Goal: Task Accomplishment & Management: Use online tool/utility

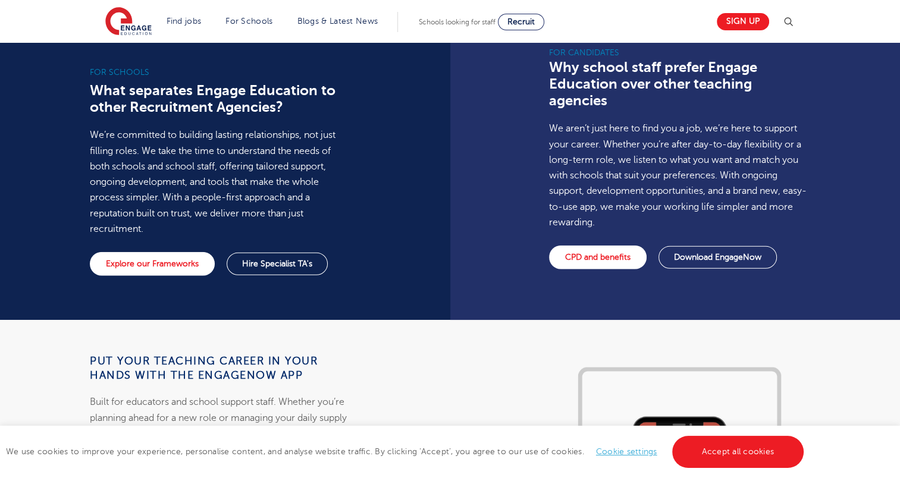
scroll to position [876, 0]
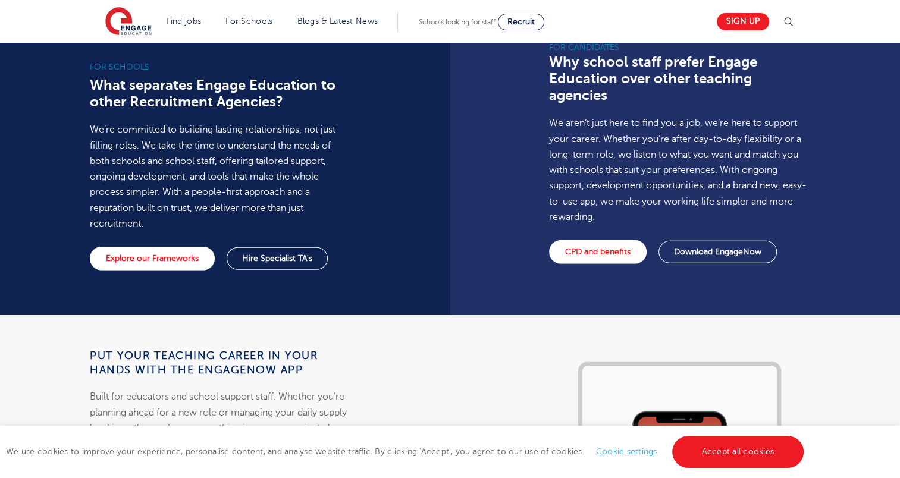
click at [621, 449] on link "Cookie settings" at bounding box center [626, 451] width 61 height 9
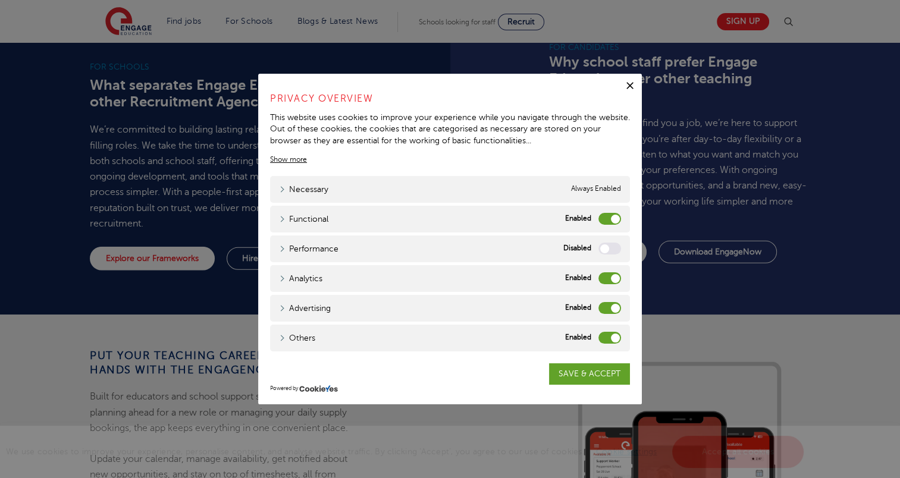
click at [603, 219] on label "Functional" at bounding box center [610, 219] width 23 height 12
click at [0, 0] on input "Functional" at bounding box center [0, 0] width 0 height 0
click at [602, 275] on label "Analytics" at bounding box center [610, 278] width 23 height 12
click at [0, 0] on input "Analytics" at bounding box center [0, 0] width 0 height 0
click at [604, 311] on label "Advertising" at bounding box center [610, 308] width 23 height 12
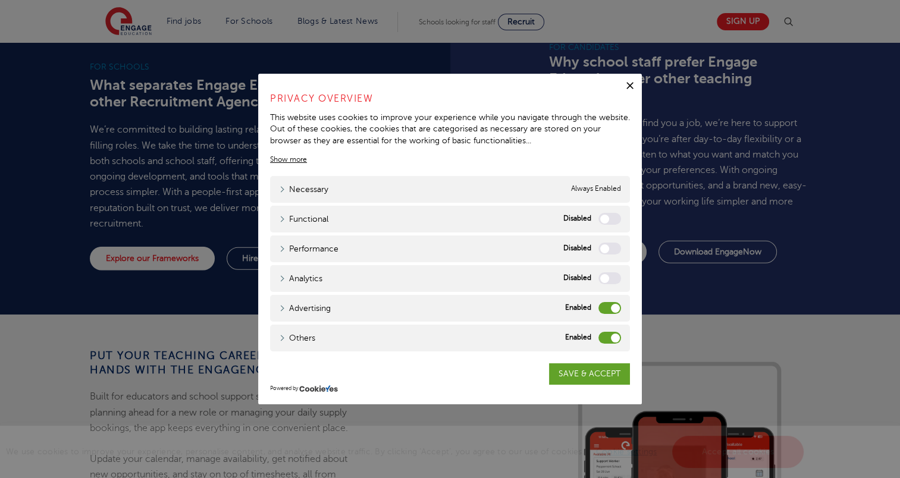
click at [0, 0] on input "Advertising" at bounding box center [0, 0] width 0 height 0
click at [604, 335] on label "Others" at bounding box center [610, 338] width 23 height 12
click at [0, 0] on input "Others" at bounding box center [0, 0] width 0 height 0
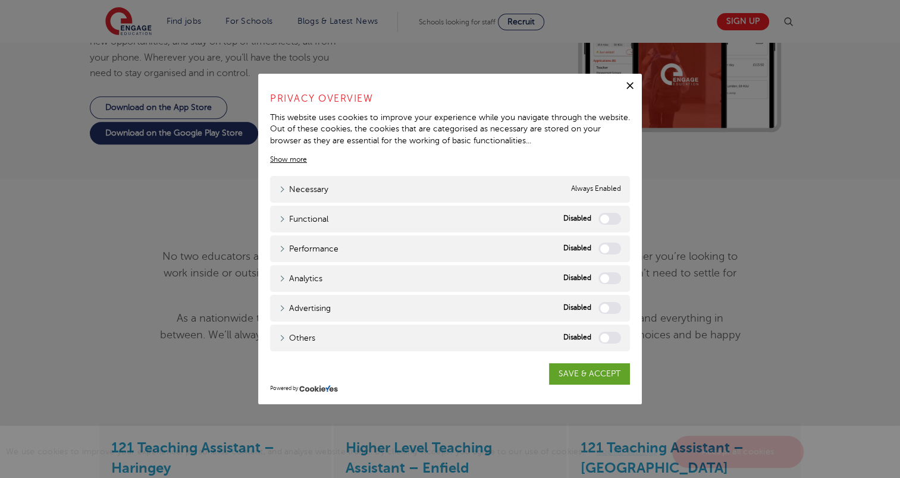
scroll to position [1311, 0]
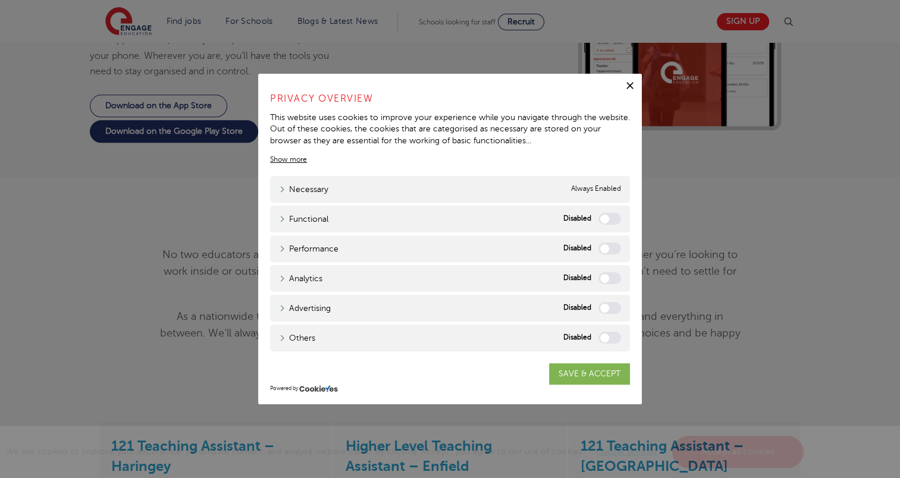
click at [602, 370] on link "SAVE & ACCEPT" at bounding box center [589, 374] width 81 height 21
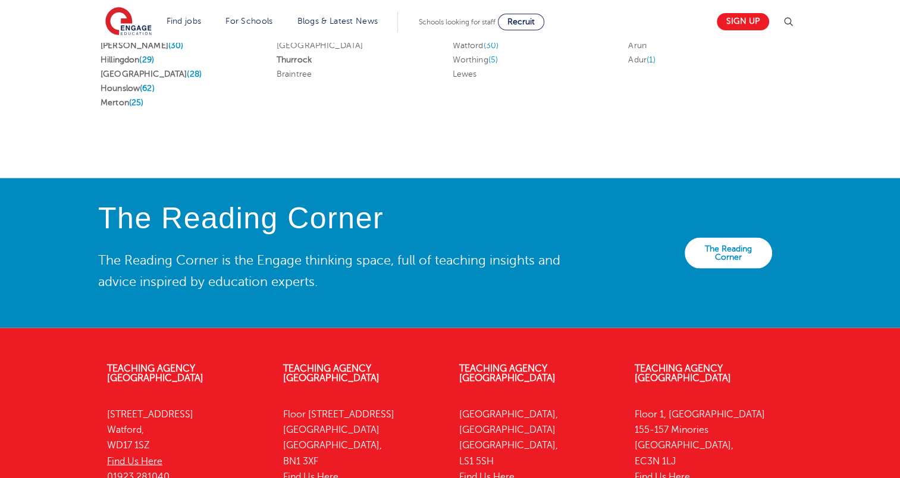
scroll to position [2655, 0]
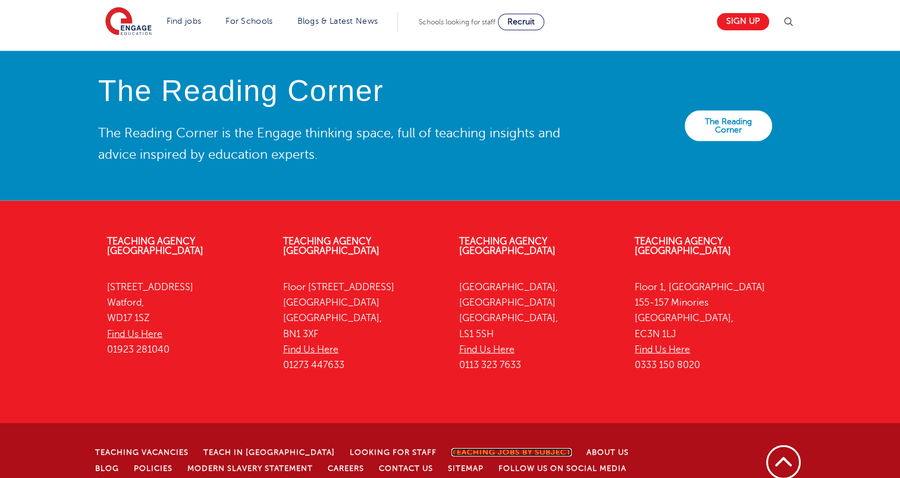
click at [452, 449] on link "Teaching jobs by subject" at bounding box center [512, 453] width 120 height 8
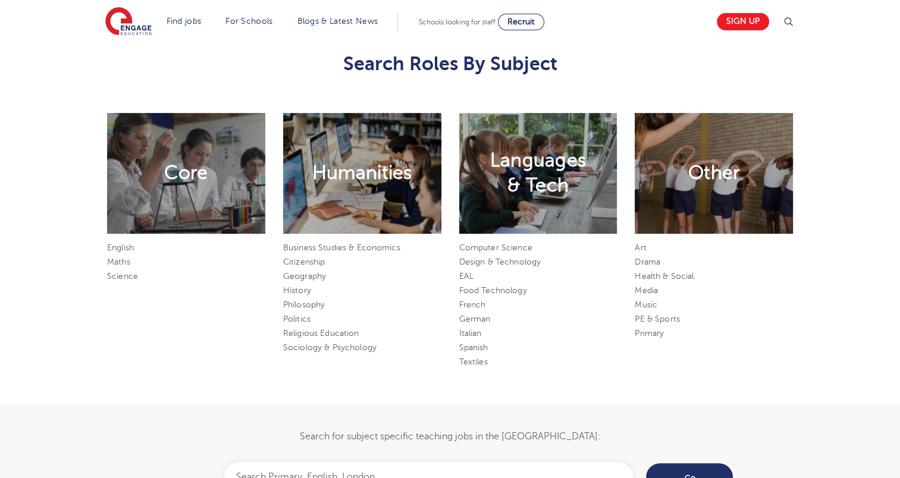
scroll to position [620, 0]
click at [641, 247] on link "Art" at bounding box center [640, 248] width 11 height 9
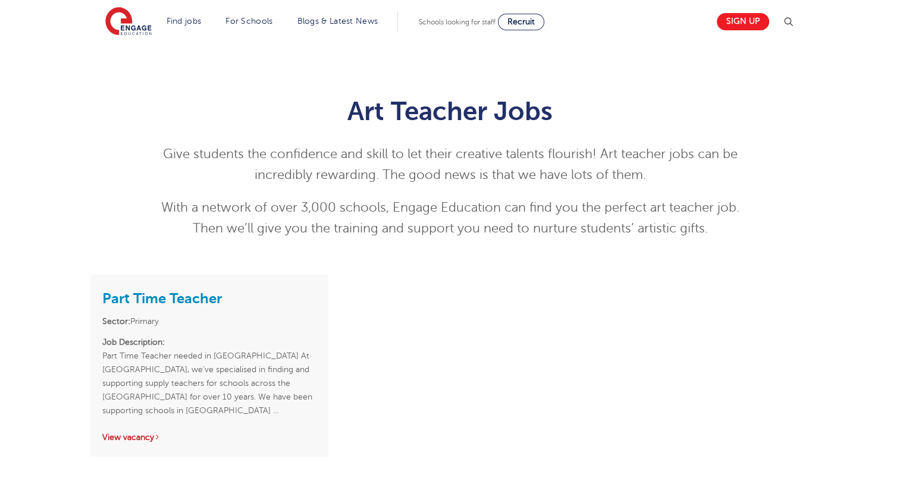
click at [131, 433] on link "View vacancy" at bounding box center [131, 437] width 58 height 9
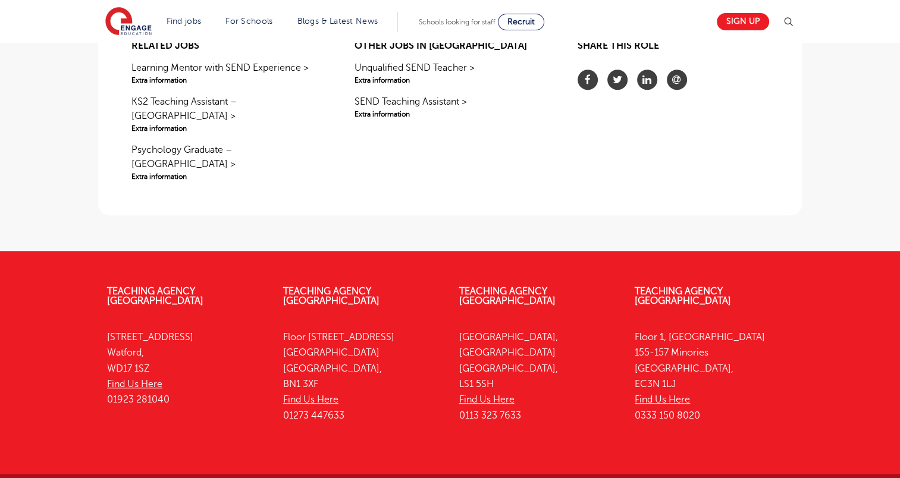
scroll to position [1017, 0]
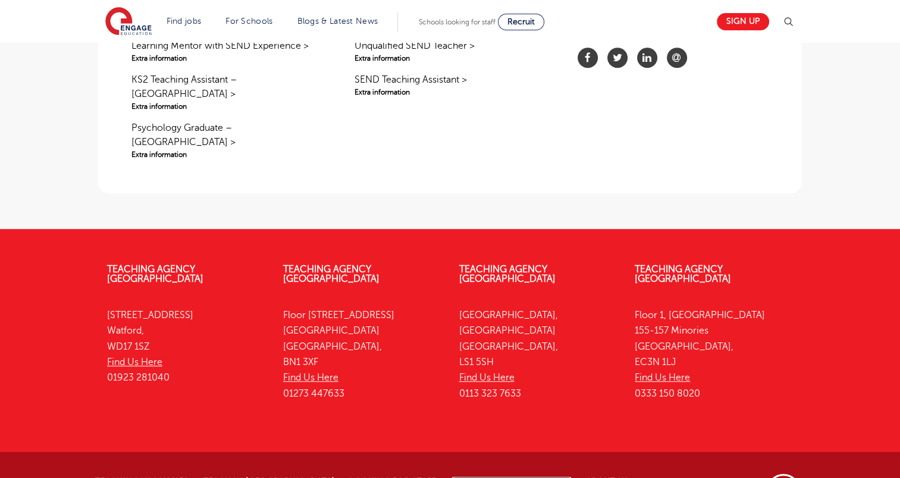
click at [452, 477] on link "Teaching jobs by subject" at bounding box center [512, 481] width 120 height 8
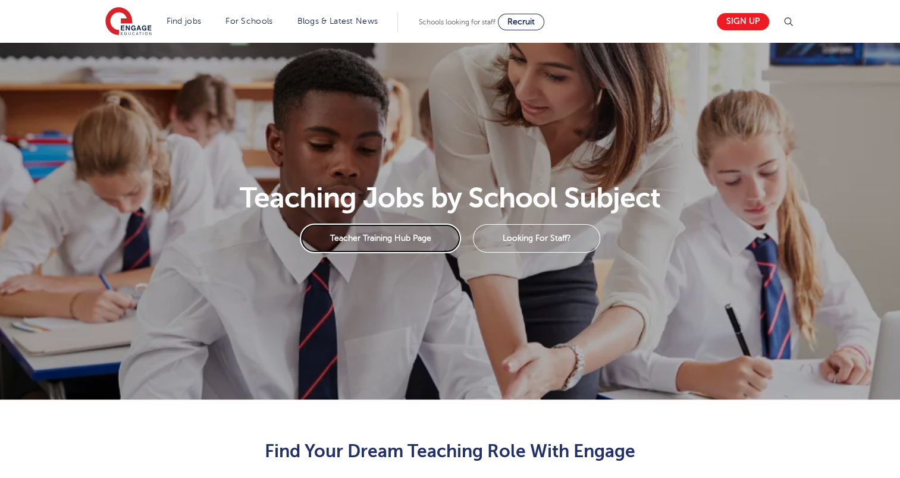
click at [374, 236] on link "Teacher Training Hub Page" at bounding box center [380, 239] width 161 height 30
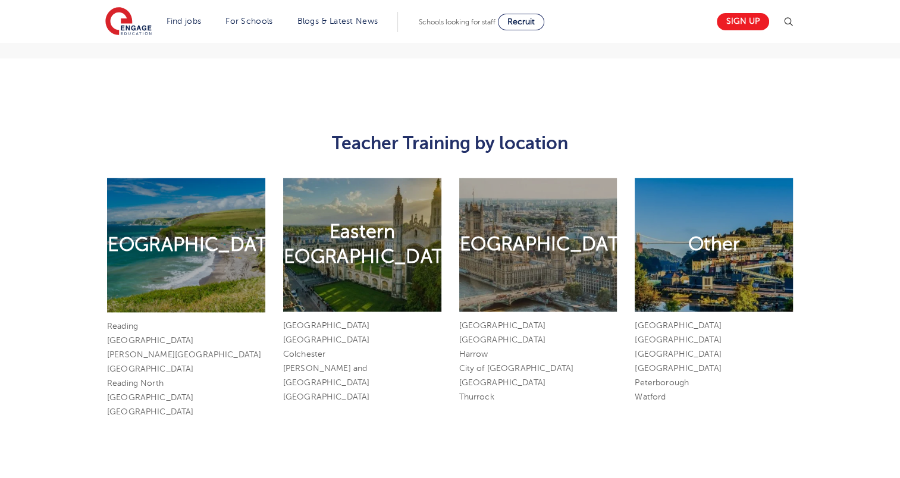
scroll to position [1427, 0]
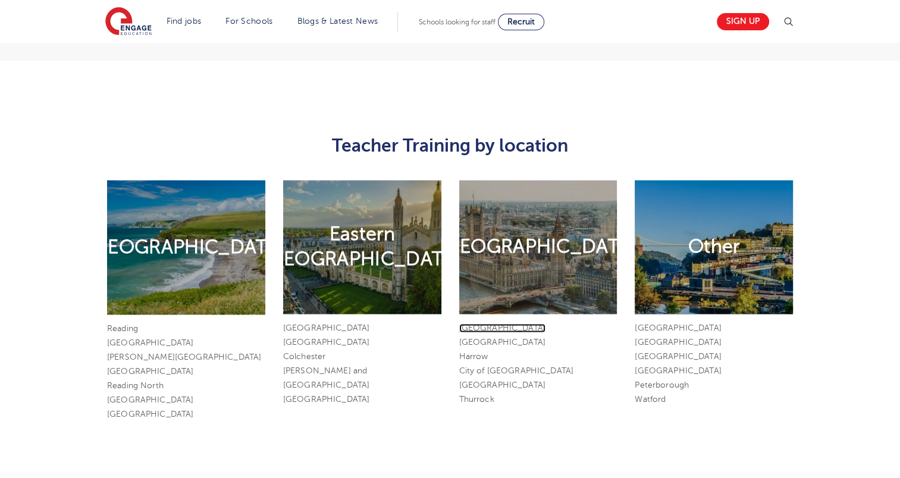
click at [481, 325] on link "London" at bounding box center [502, 328] width 86 height 9
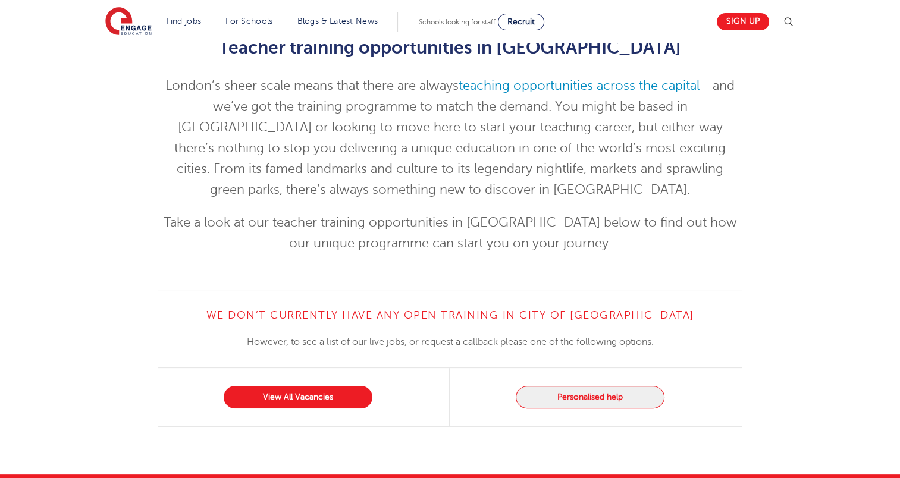
scroll to position [227, 0]
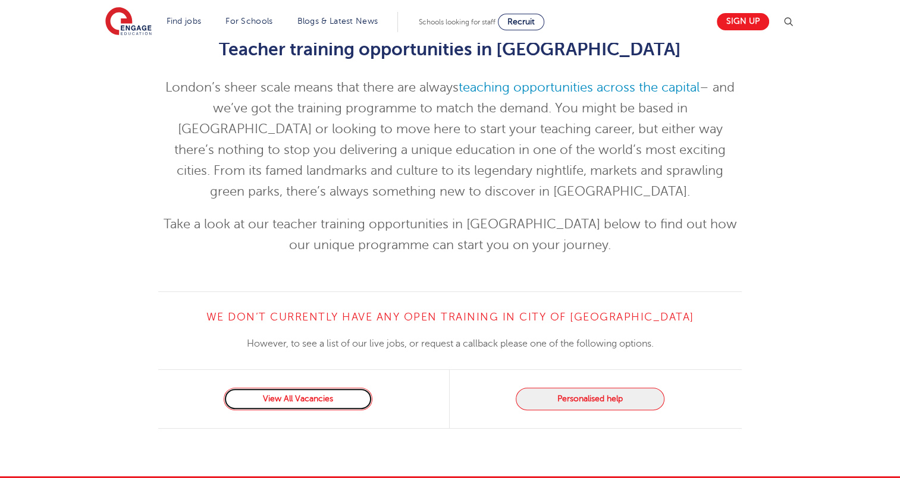
click at [319, 397] on link "View All Vacancies" at bounding box center [298, 399] width 149 height 23
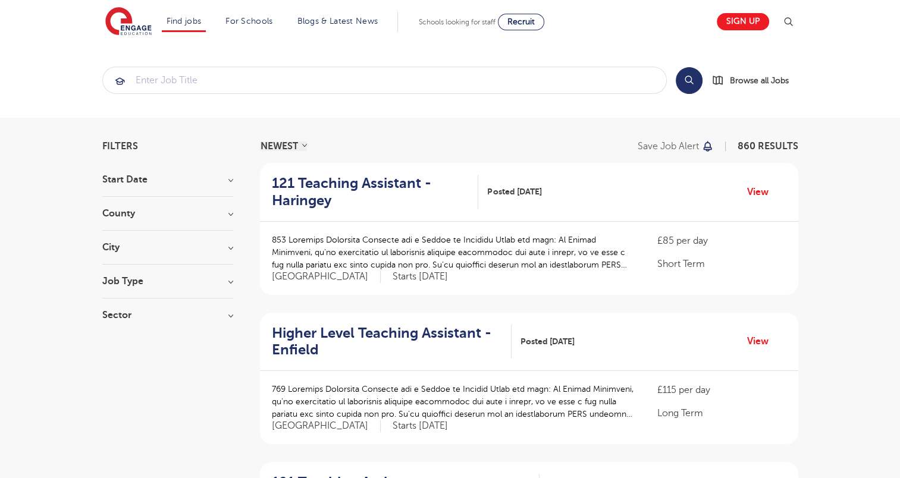
click at [228, 279] on h3 "Job Type" at bounding box center [167, 282] width 131 height 10
click at [233, 282] on h3 "Job Type" at bounding box center [167, 282] width 131 height 10
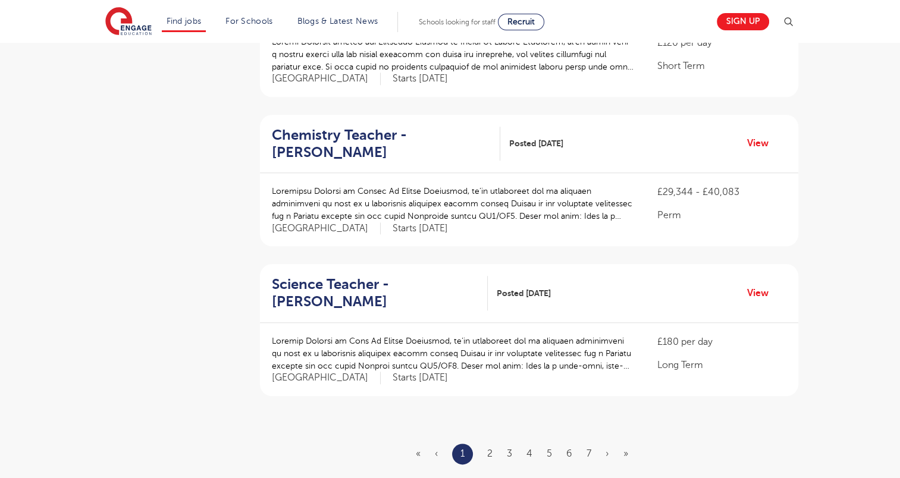
scroll to position [1246, 0]
click at [760, 285] on link "View" at bounding box center [762, 292] width 30 height 15
click at [607, 448] on link "›" at bounding box center [608, 453] width 4 height 11
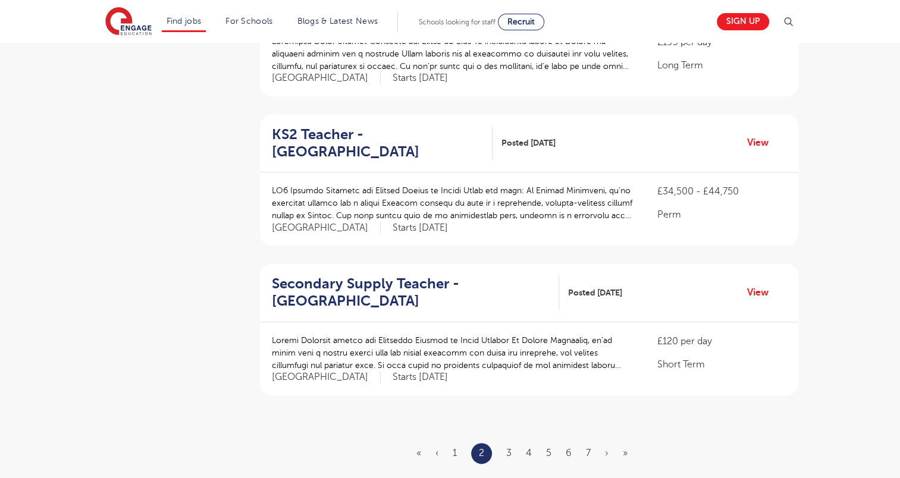
scroll to position [0, 0]
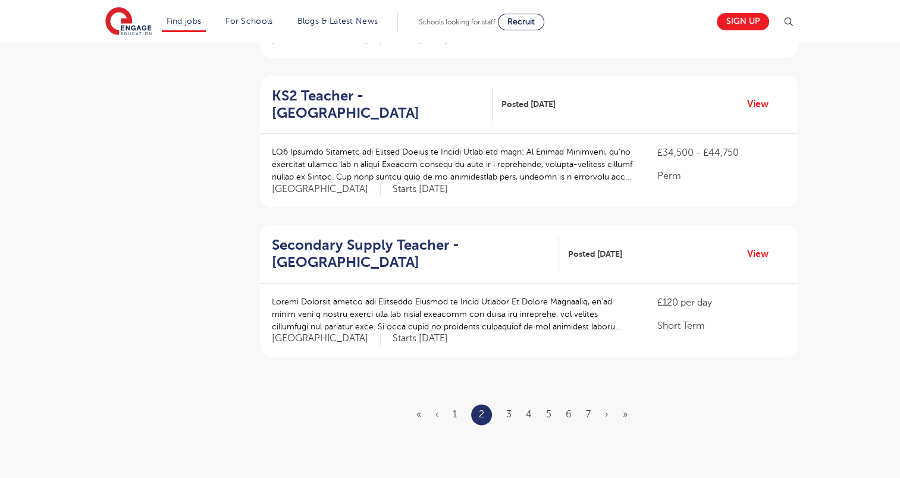
scroll to position [1288, 0]
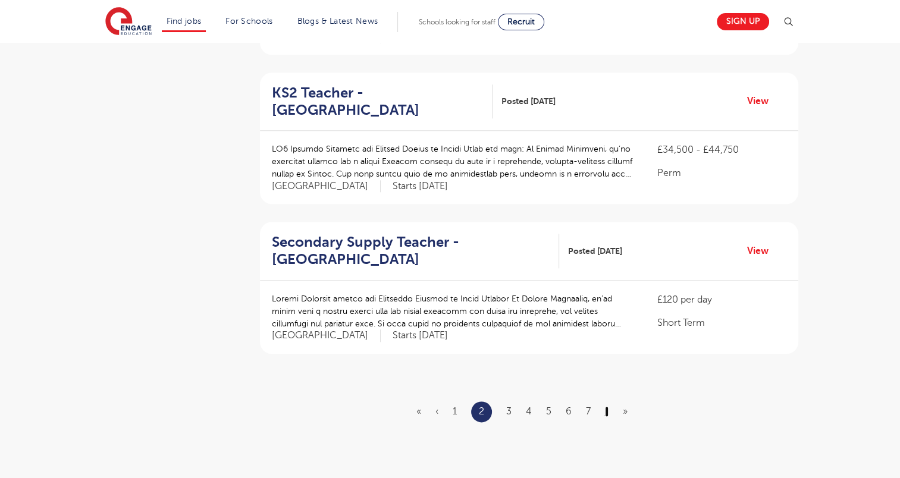
click at [607, 406] on link "›" at bounding box center [607, 411] width 4 height 11
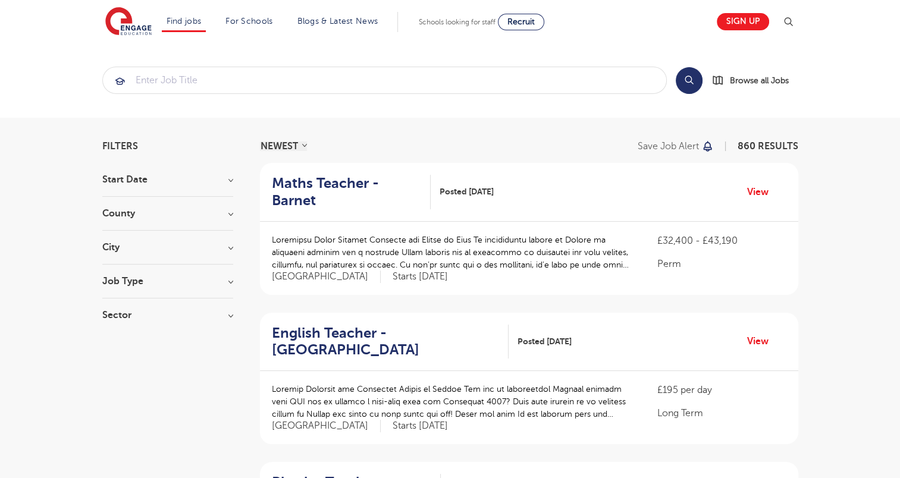
click at [231, 248] on h3 "City" at bounding box center [167, 248] width 131 height 10
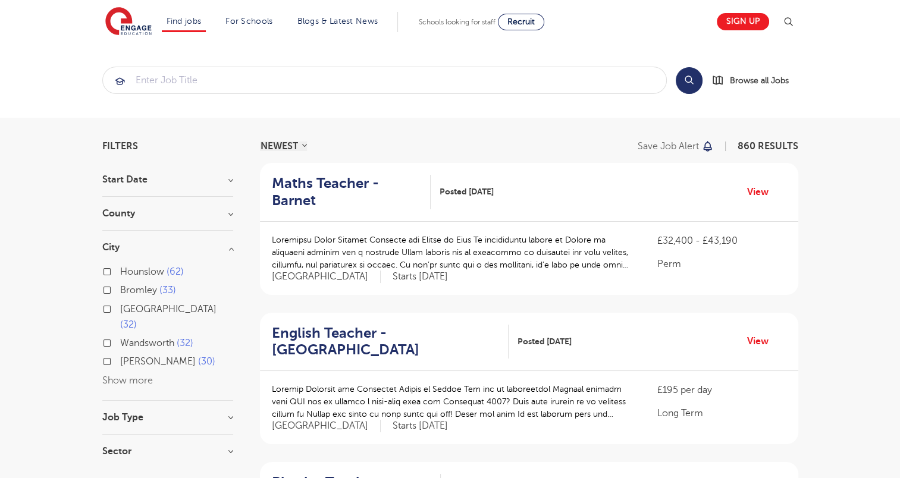
click at [114, 272] on div "Hounslow 62" at bounding box center [167, 273] width 131 height 18
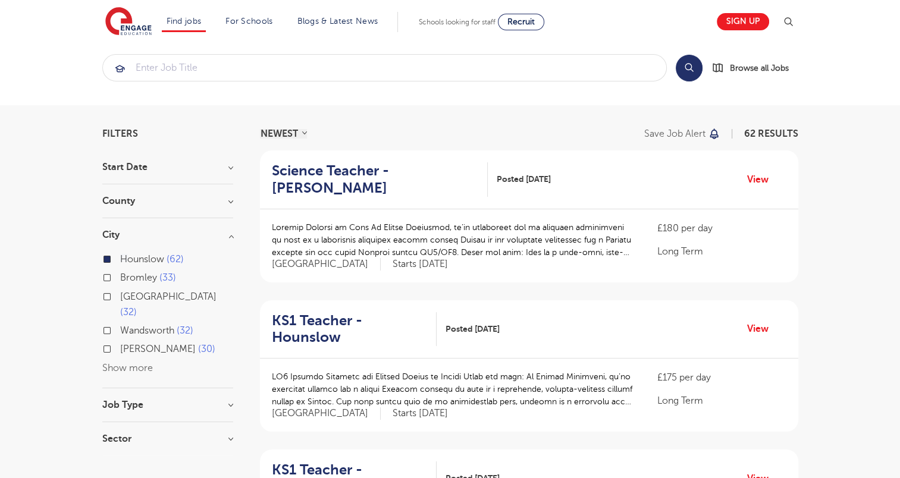
scroll to position [2, 0]
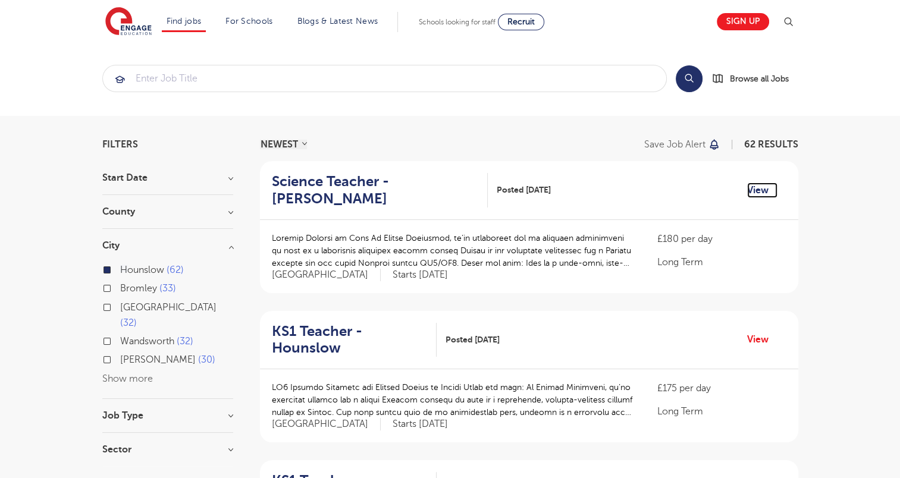
click at [760, 192] on link "View" at bounding box center [762, 190] width 30 height 15
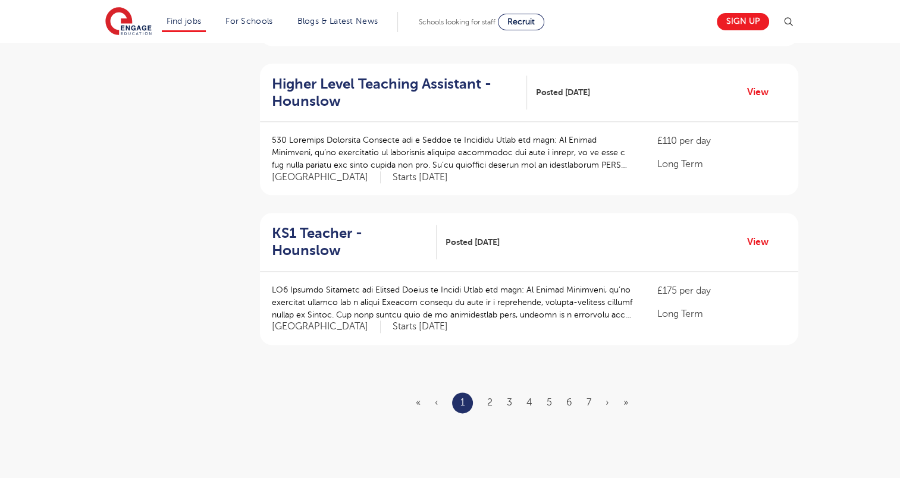
scroll to position [1295, 0]
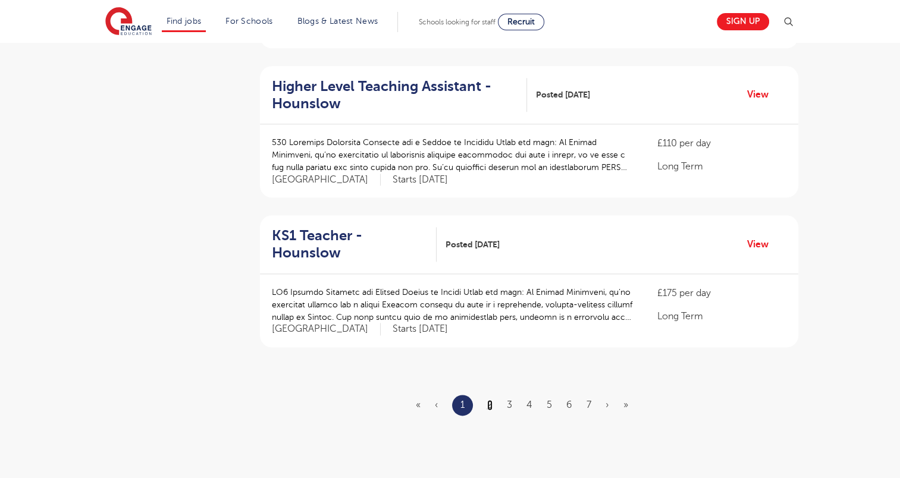
click at [489, 400] on link "2" at bounding box center [489, 405] width 5 height 11
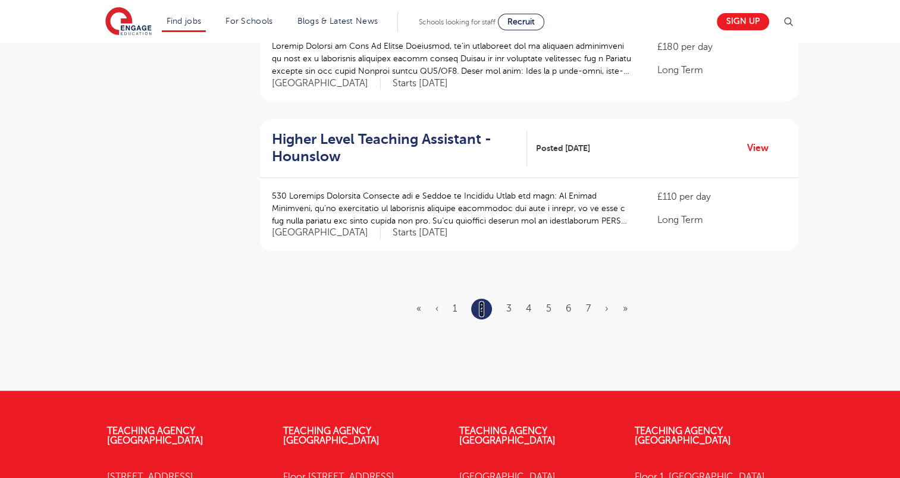
scroll to position [1396, 0]
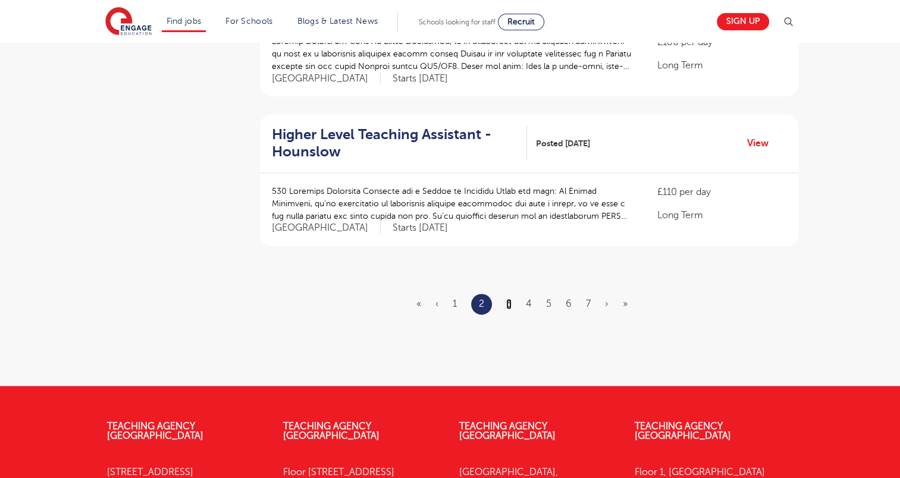
click at [511, 299] on link "3" at bounding box center [508, 304] width 5 height 11
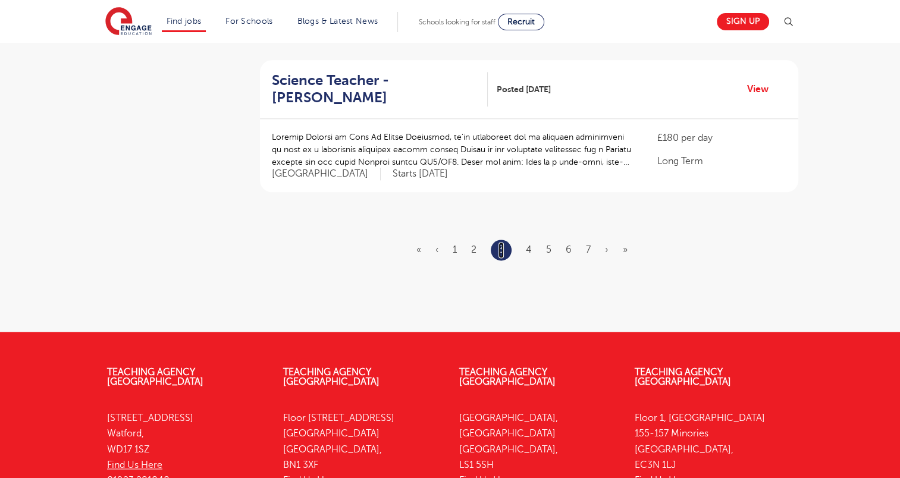
scroll to position [1453, 0]
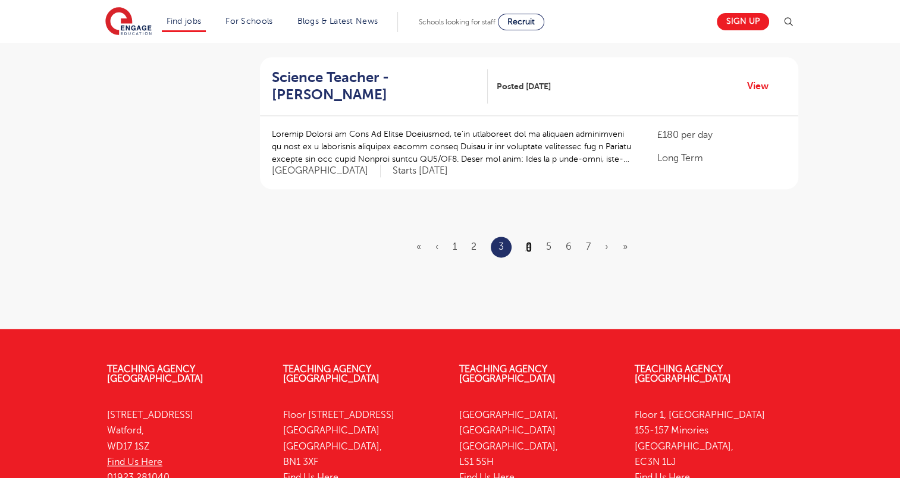
click at [531, 242] on link "4" at bounding box center [529, 247] width 6 height 11
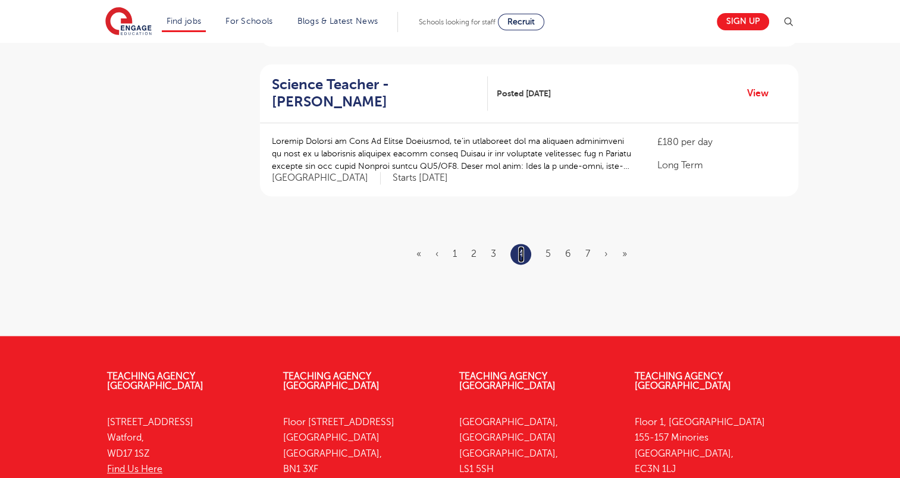
scroll to position [1446, 0]
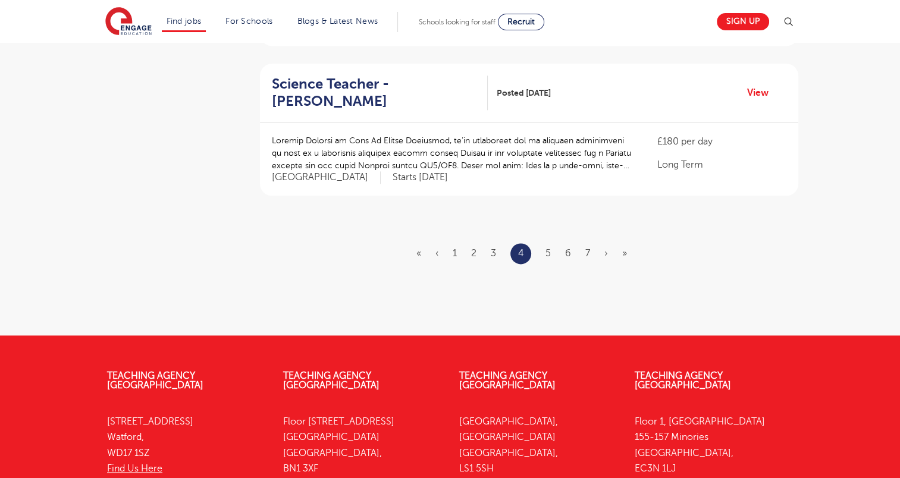
click at [545, 243] on ul "« ‹ 1 2 3 4 5 6 7 › »" at bounding box center [528, 253] width 225 height 21
click at [546, 248] on link "5" at bounding box center [548, 253] width 5 height 11
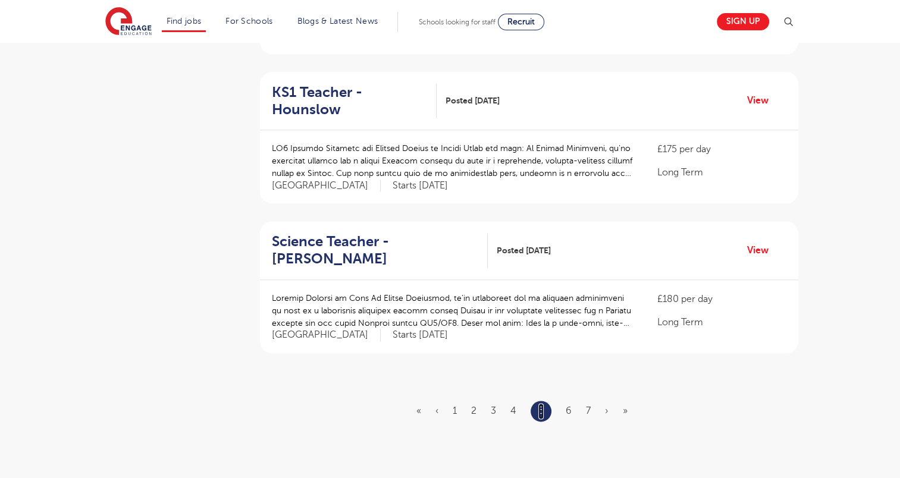
scroll to position [1290, 0]
click at [566, 405] on link "6" at bounding box center [569, 410] width 6 height 11
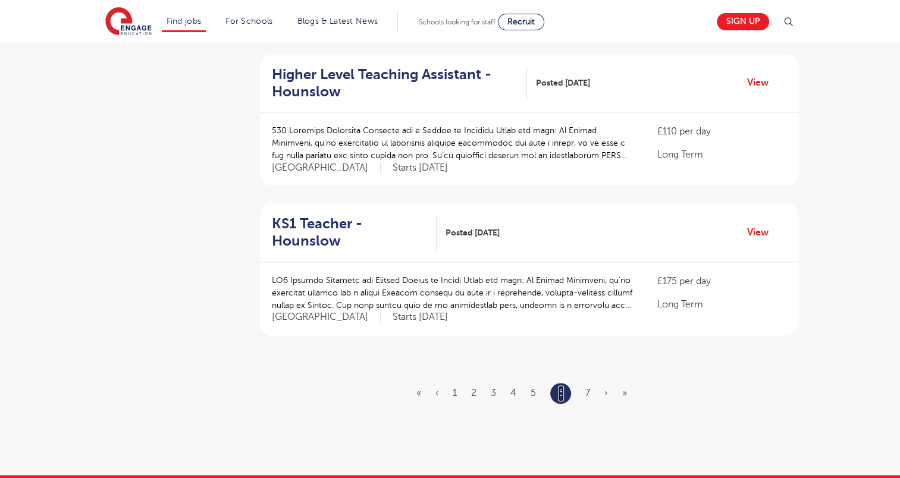
scroll to position [1308, 0]
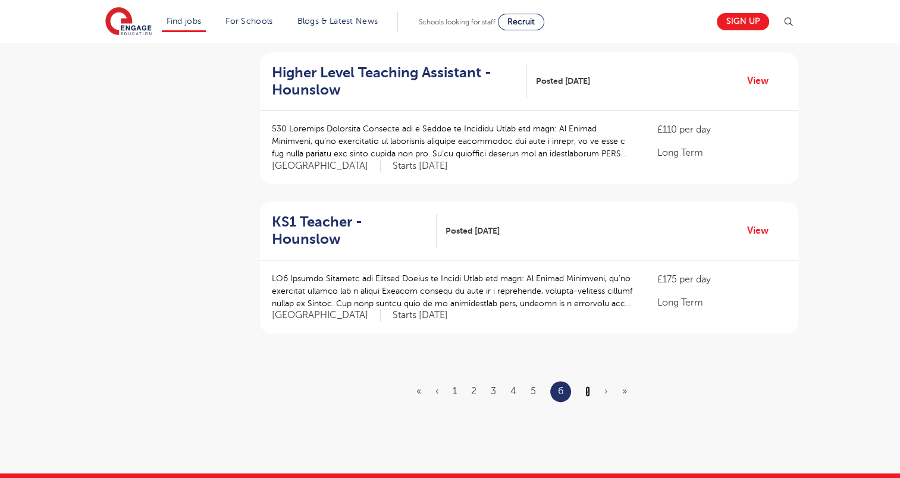
click at [587, 386] on link "7" at bounding box center [587, 391] width 5 height 11
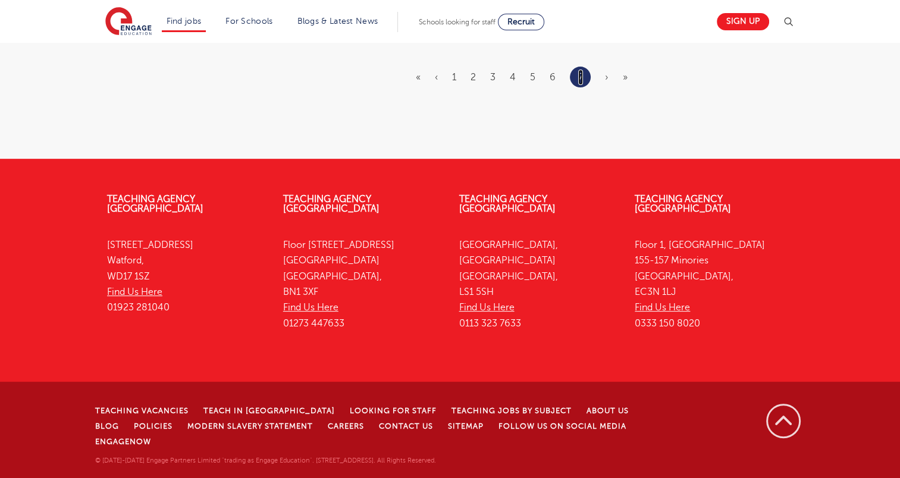
scroll to position [0, 0]
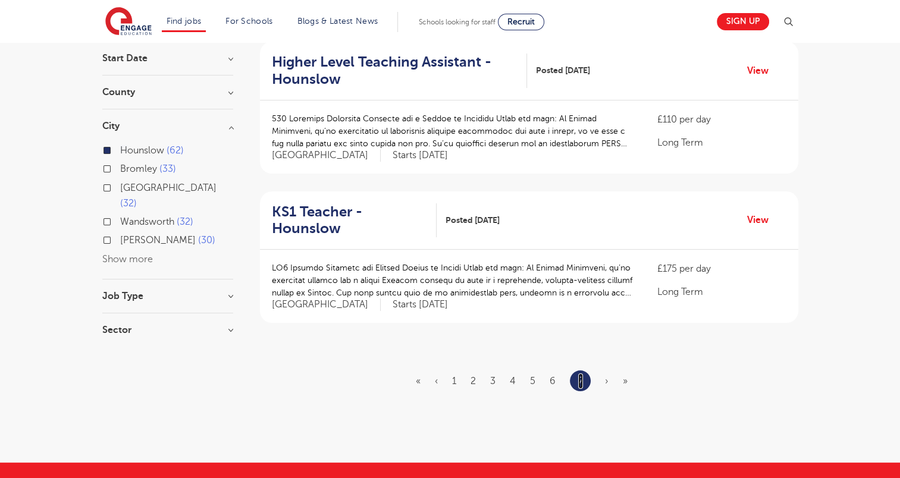
scroll to position [121, 0]
click at [228, 292] on h3 "Job Type" at bounding box center [167, 297] width 131 height 10
click at [229, 337] on h3 "Sector" at bounding box center [167, 342] width 131 height 10
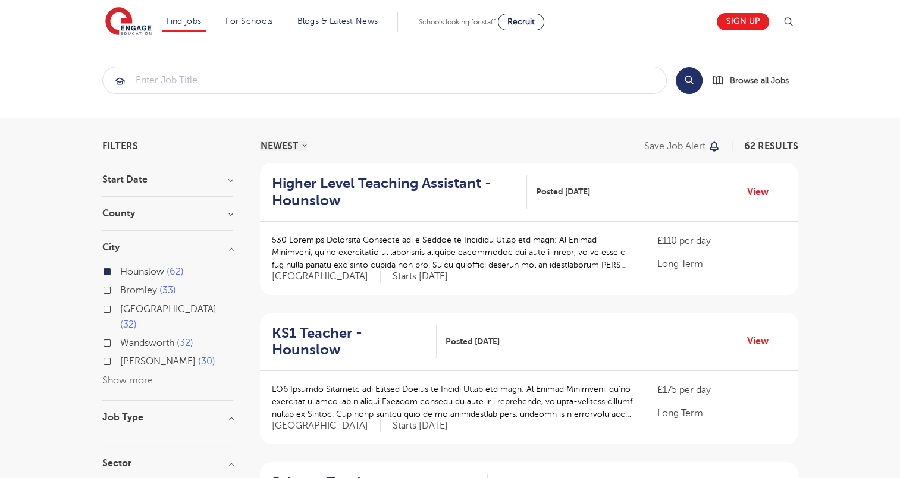
click at [867, 93] on section "Search Browse all Jobs" at bounding box center [450, 80] width 900 height 75
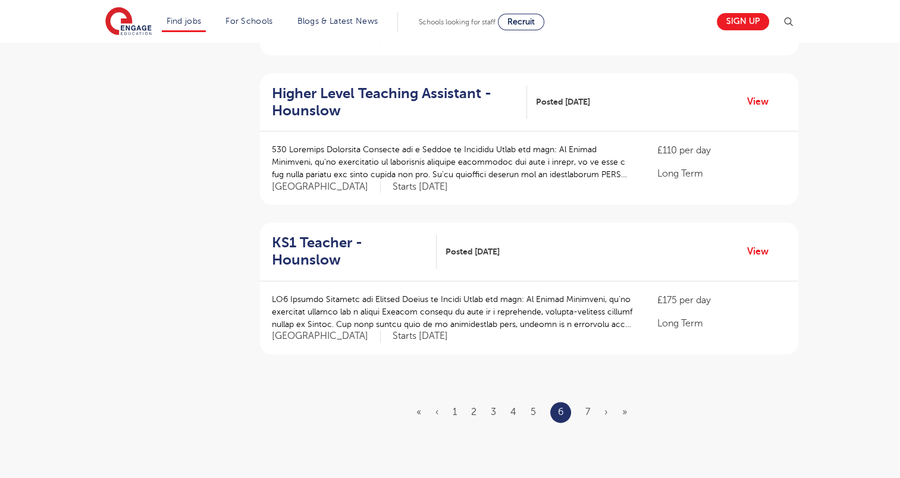
scroll to position [1287, 0]
click at [607, 407] on link "›" at bounding box center [606, 412] width 4 height 11
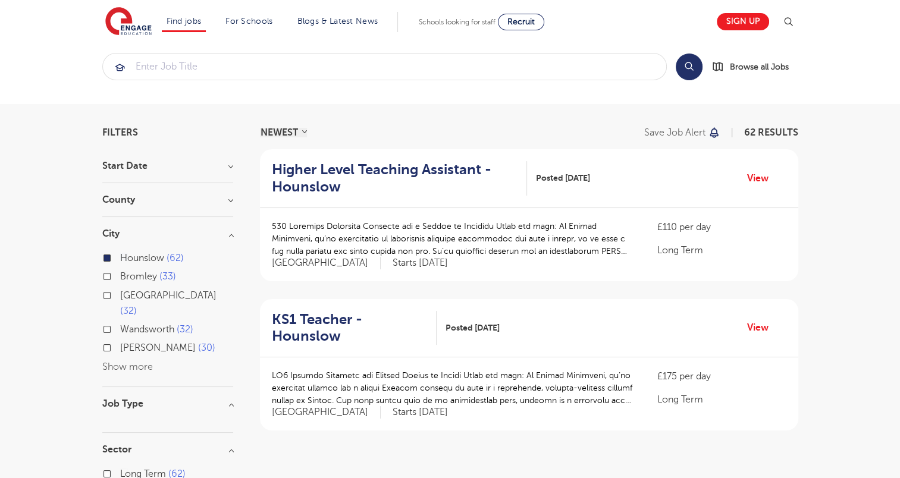
scroll to position [0, 0]
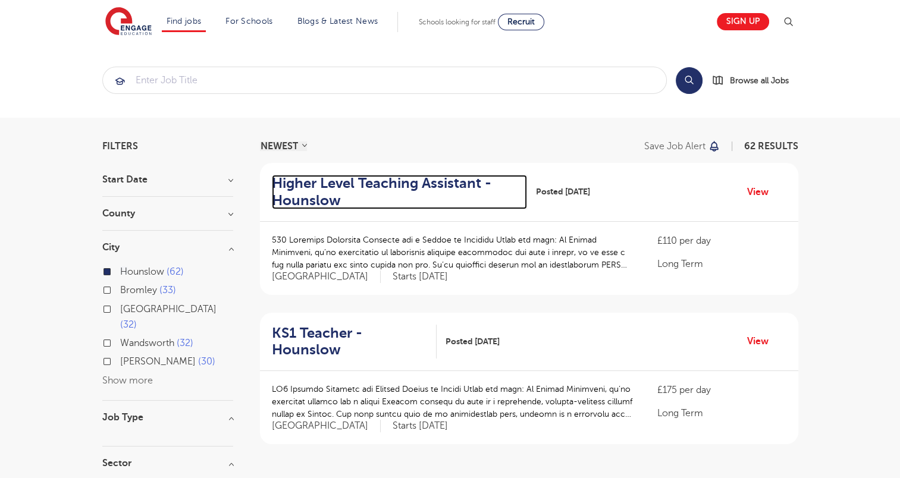
click at [459, 184] on h2 "Higher Level Teaching Assistant - Hounslow" at bounding box center [395, 192] width 246 height 35
click at [462, 180] on h2 "Higher Level Teaching Assistant - Hounslow" at bounding box center [395, 192] width 246 height 35
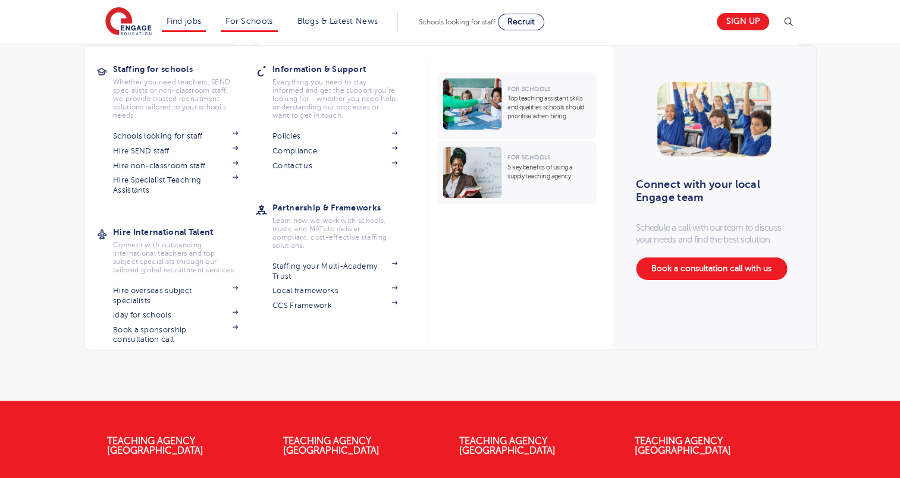
scroll to position [378, 0]
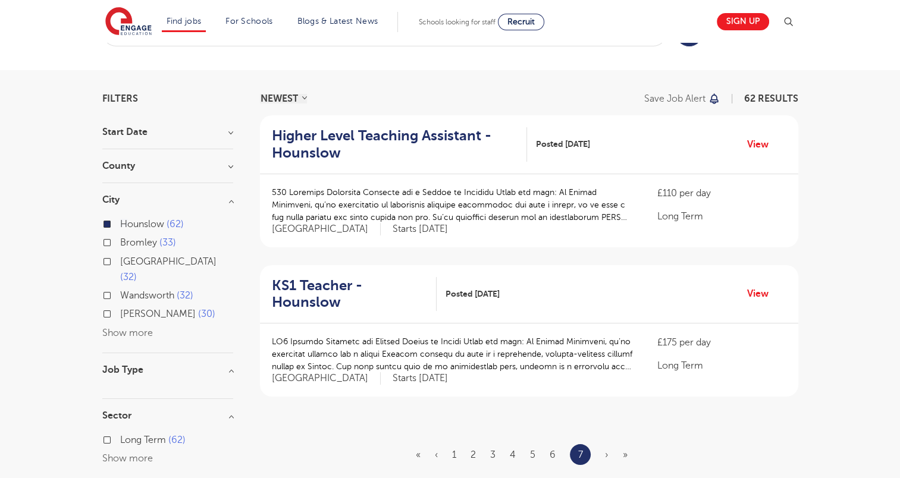
scroll to position [48, 0]
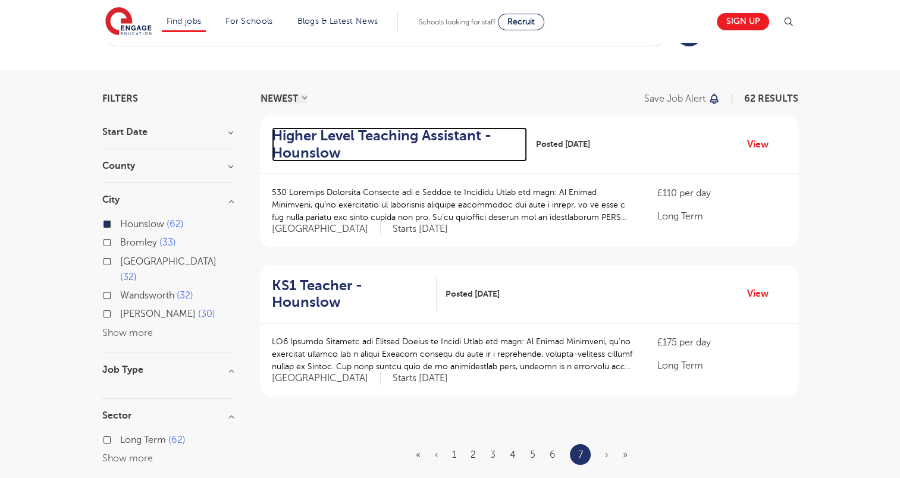
click at [388, 139] on h2 "Higher Level Teaching Assistant - Hounslow" at bounding box center [395, 144] width 246 height 35
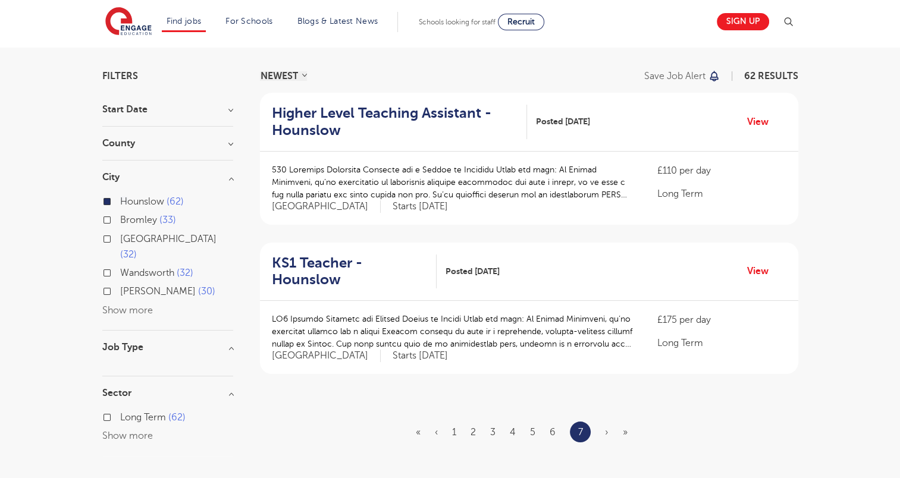
scroll to position [86, 0]
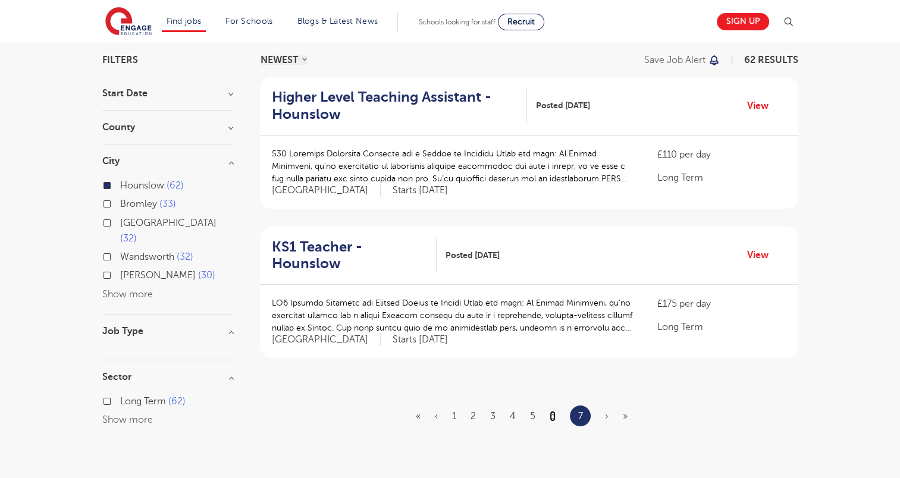
click at [551, 413] on link "6" at bounding box center [553, 416] width 6 height 11
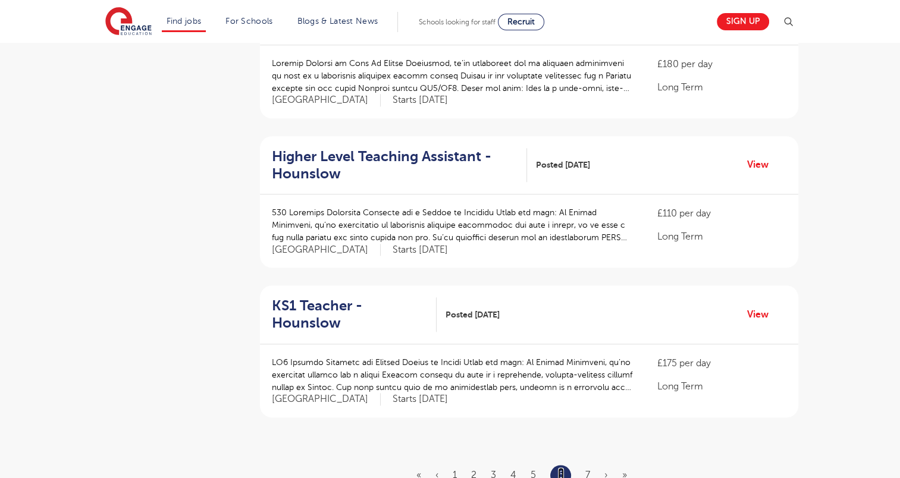
scroll to position [1227, 0]
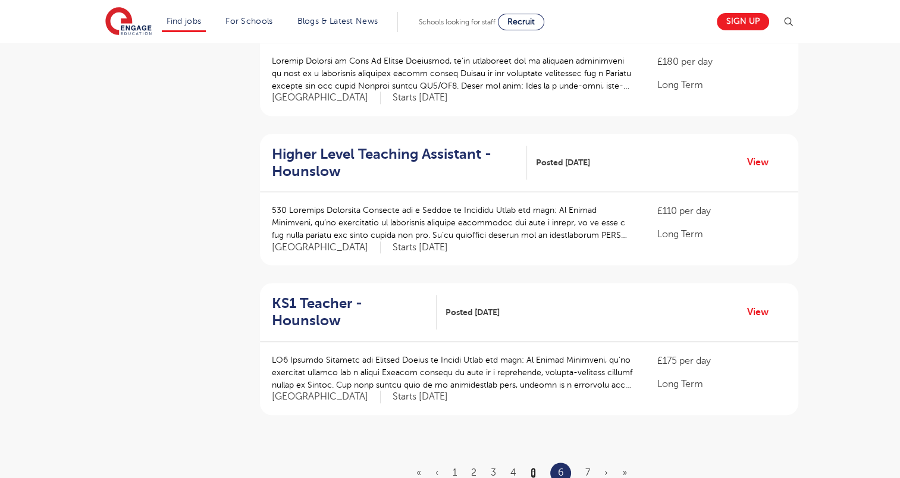
click at [534, 468] on link "5" at bounding box center [533, 473] width 5 height 11
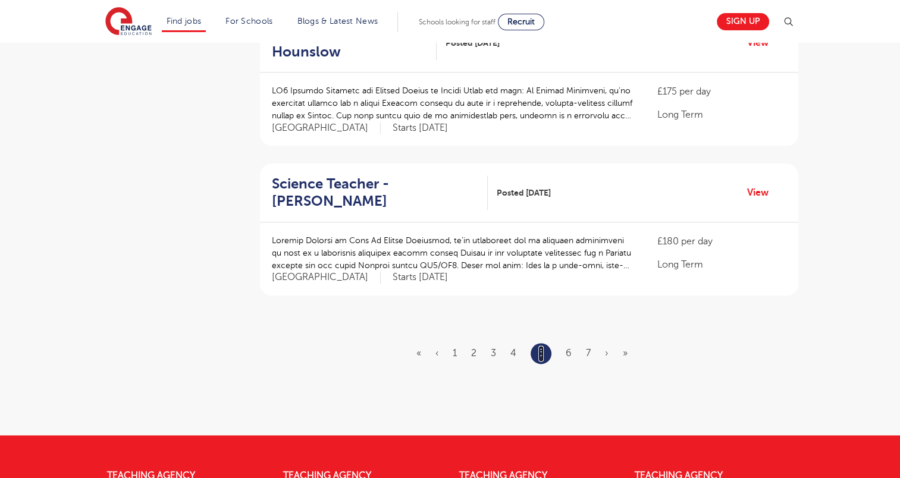
scroll to position [1348, 0]
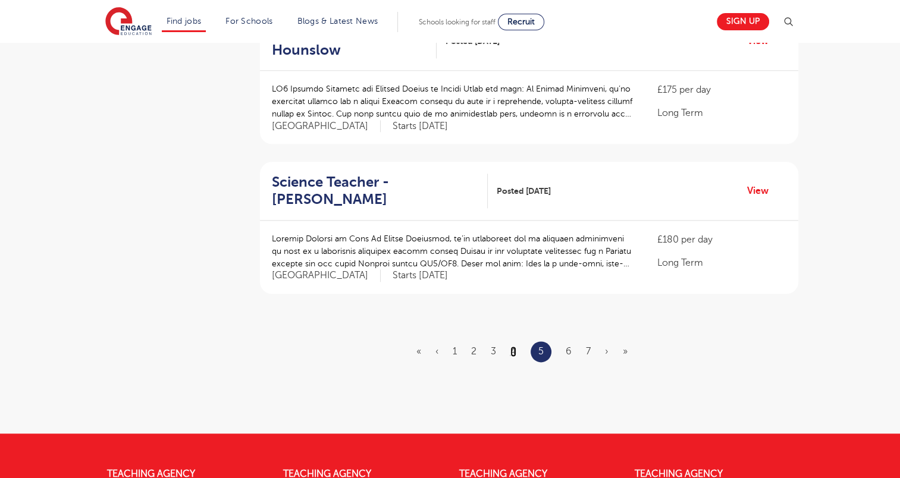
click at [514, 346] on link "4" at bounding box center [513, 351] width 6 height 11
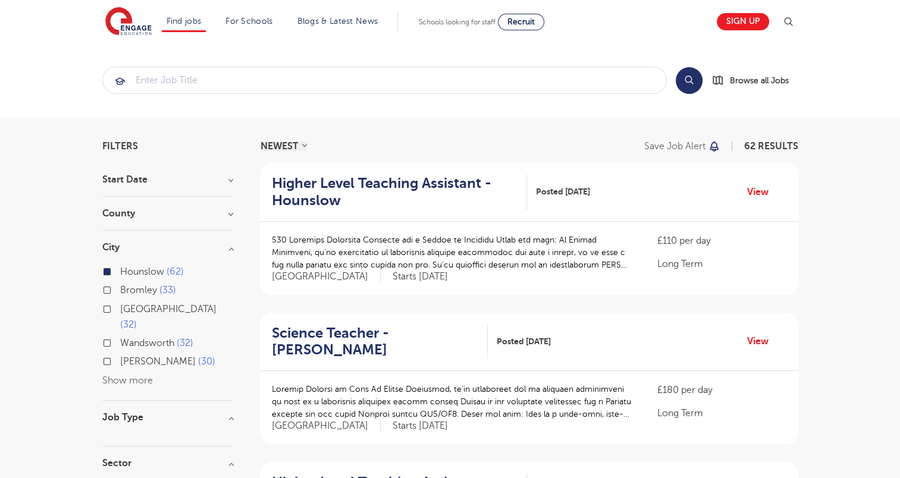
scroll to position [418, 0]
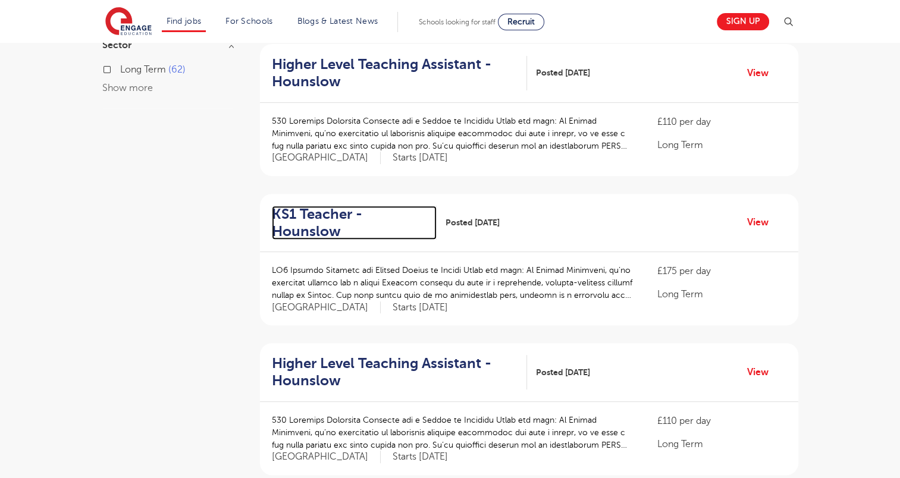
click at [300, 228] on h2 "KS1 Teacher - Hounslow" at bounding box center [349, 223] width 155 height 35
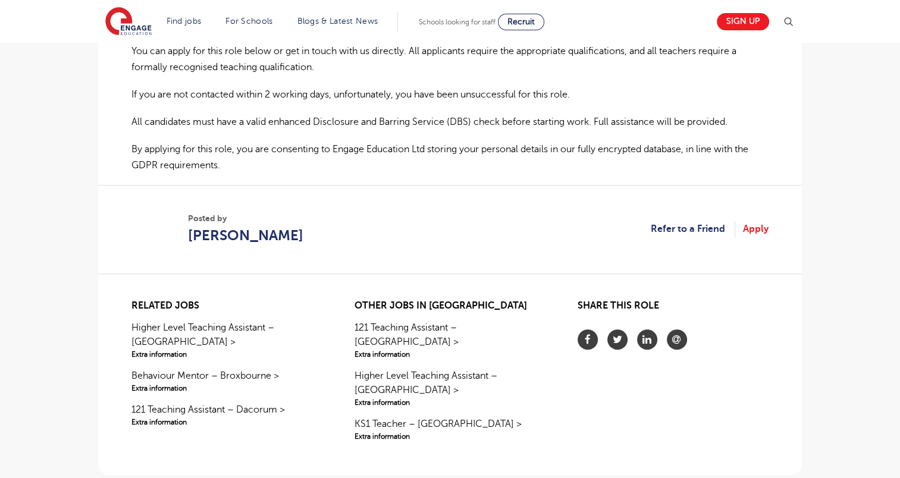
scroll to position [808, 0]
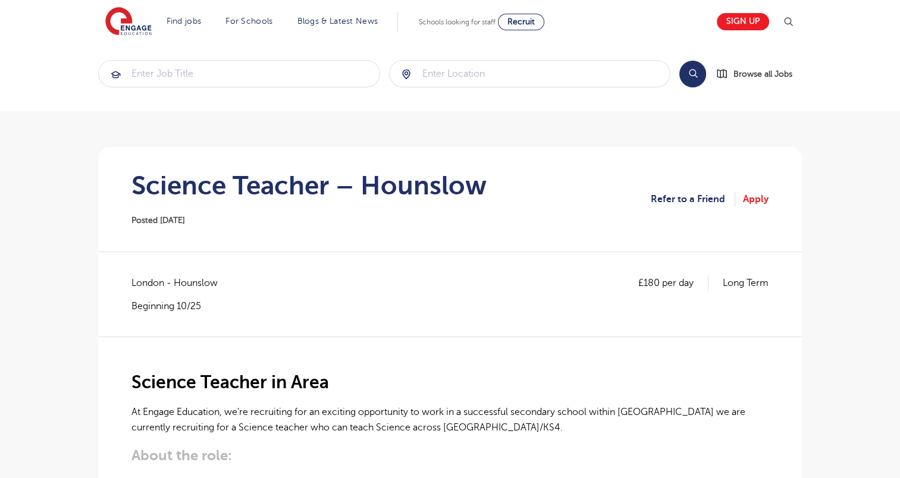
scroll to position [0, 0]
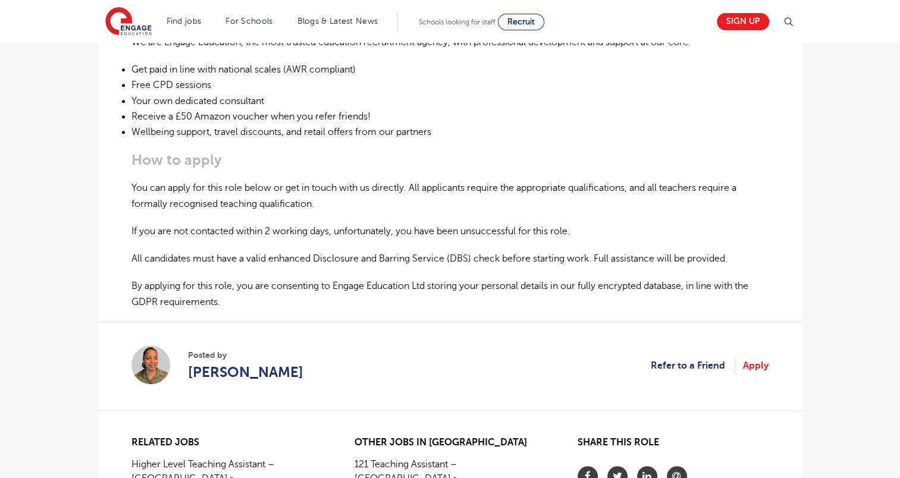
scroll to position [669, 0]
click at [714, 365] on link "Refer to a Friend" at bounding box center [693, 366] width 84 height 15
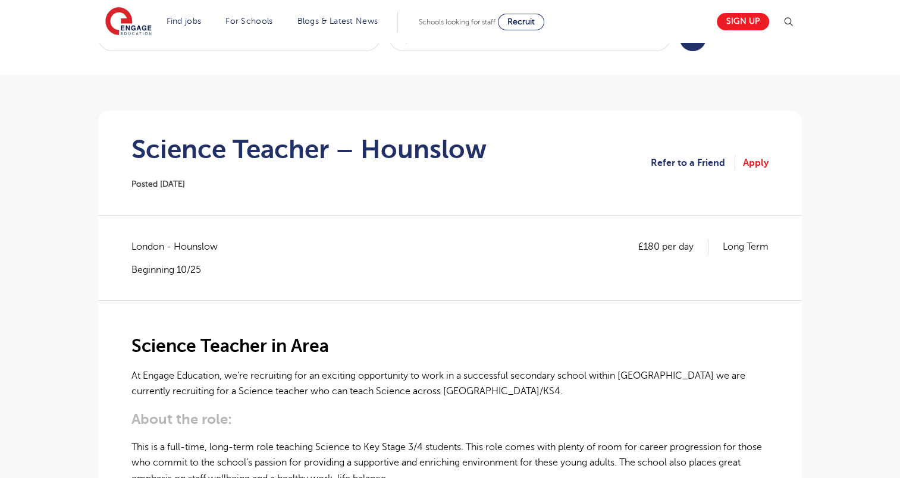
scroll to position [0, 0]
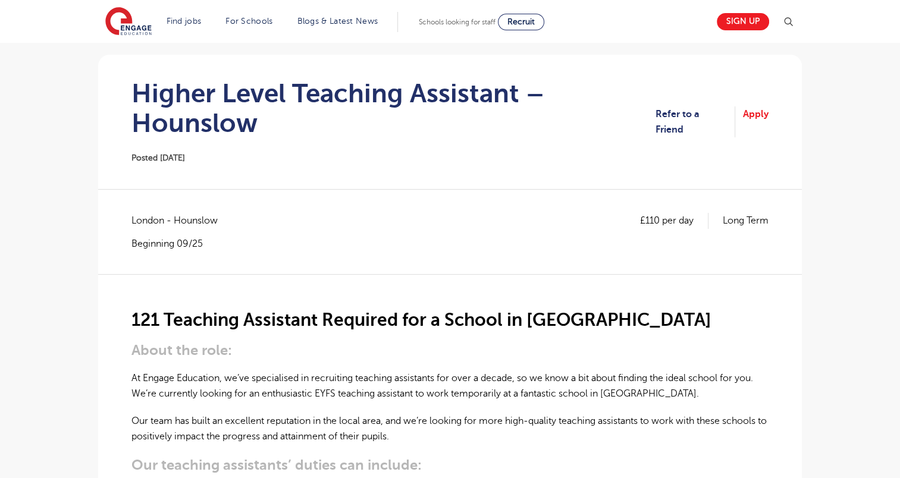
scroll to position [100, 0]
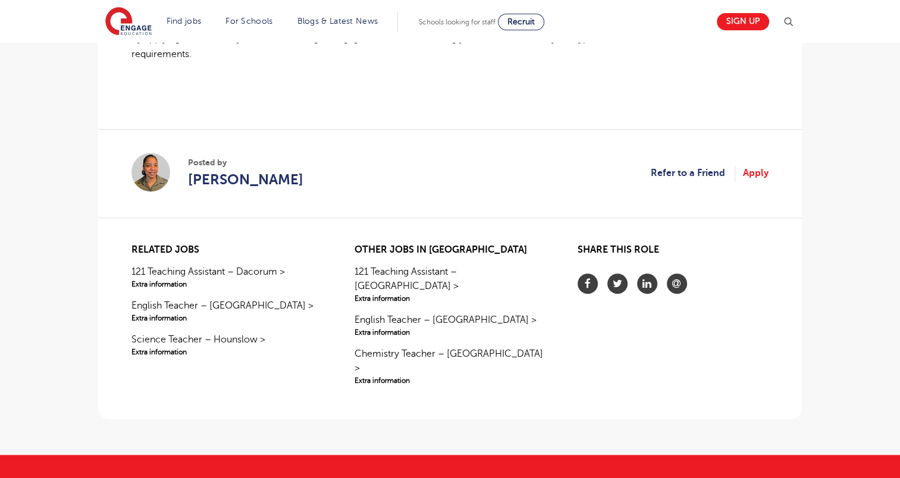
scroll to position [979, 0]
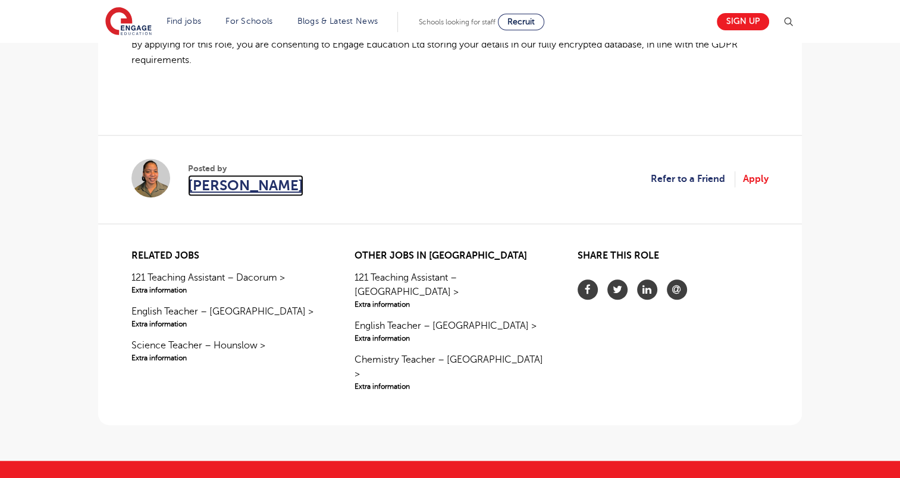
click at [275, 188] on span "[PERSON_NAME]" at bounding box center [245, 185] width 115 height 21
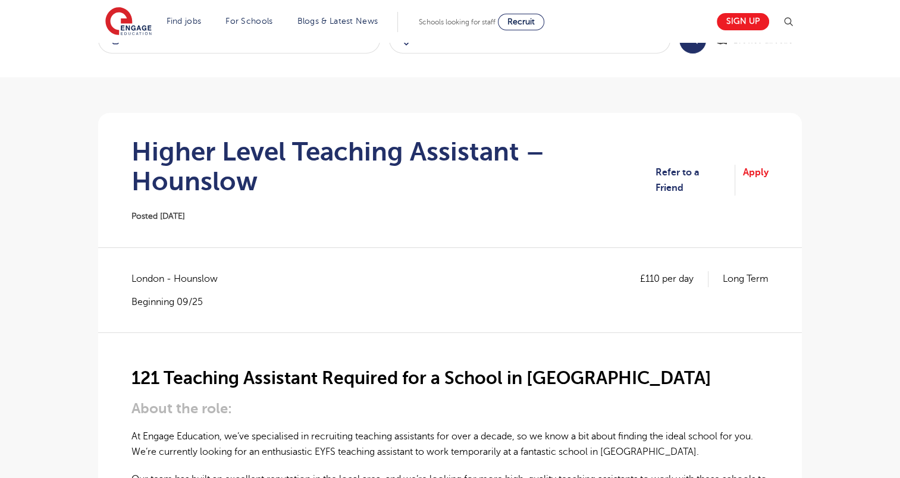
scroll to position [0, 0]
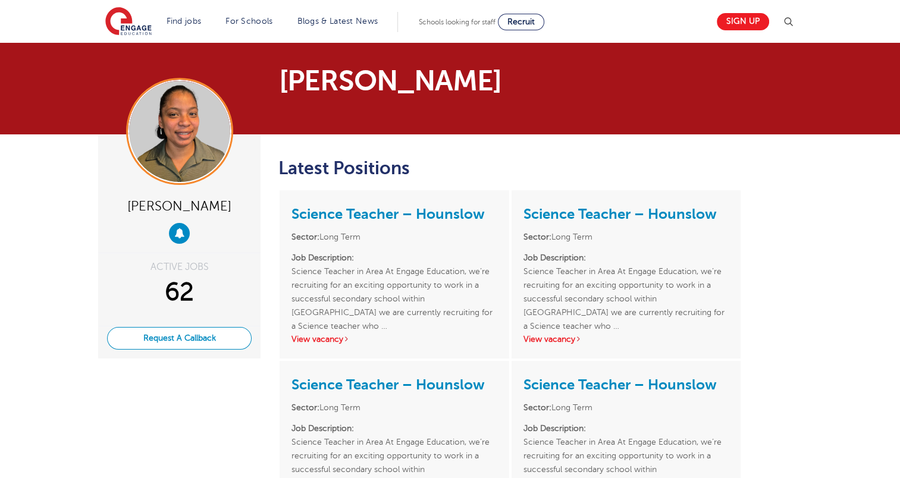
click at [193, 350] on button "Request A Callback" at bounding box center [179, 338] width 145 height 23
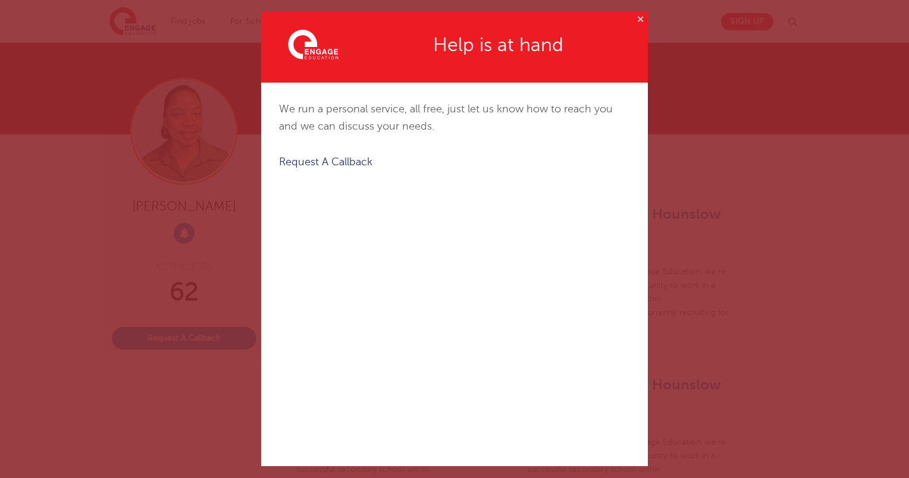
click at [633, 16] on button "✕" at bounding box center [640, 19] width 15 height 15
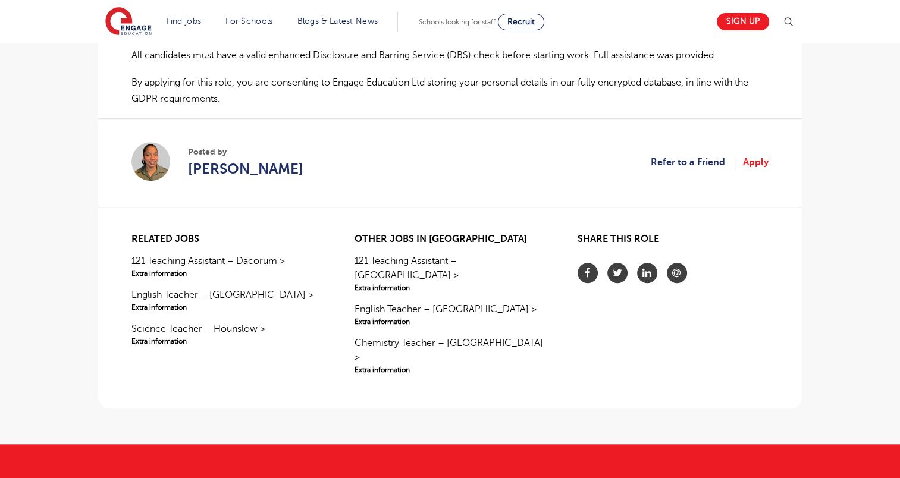
scroll to position [886, 0]
